Goal: Navigation & Orientation: Find specific page/section

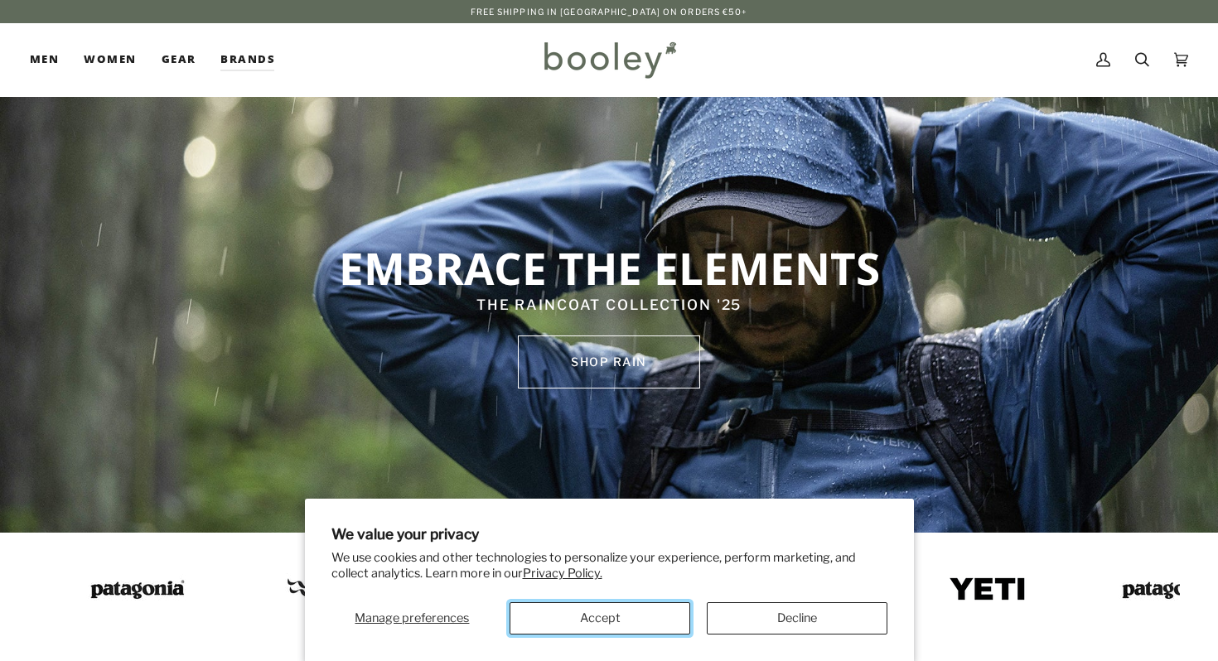
click at [626, 613] on button "Accept" at bounding box center [599, 618] width 181 height 32
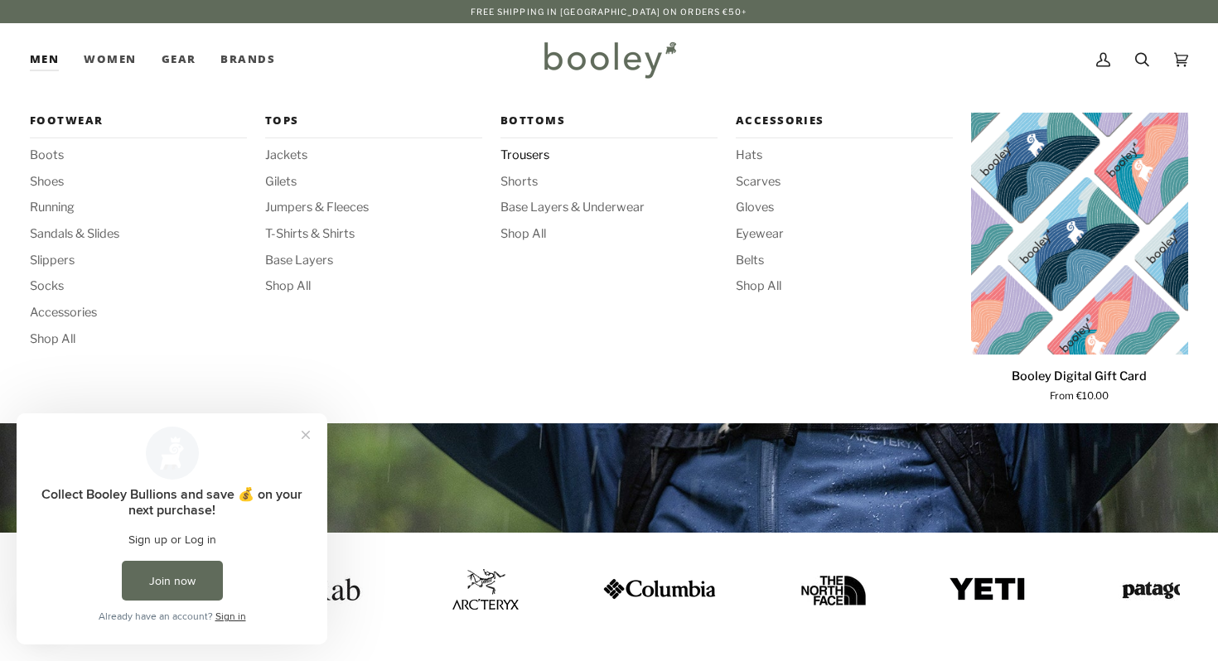
click at [531, 152] on span "Trousers" at bounding box center [608, 156] width 217 height 18
